Goal: Navigation & Orientation: Find specific page/section

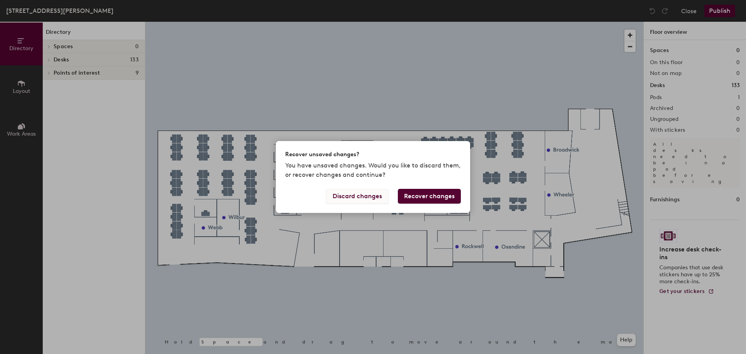
click at [350, 191] on button "Discard changes" at bounding box center [357, 196] width 63 height 15
